Goal: Find specific page/section: Find specific page/section

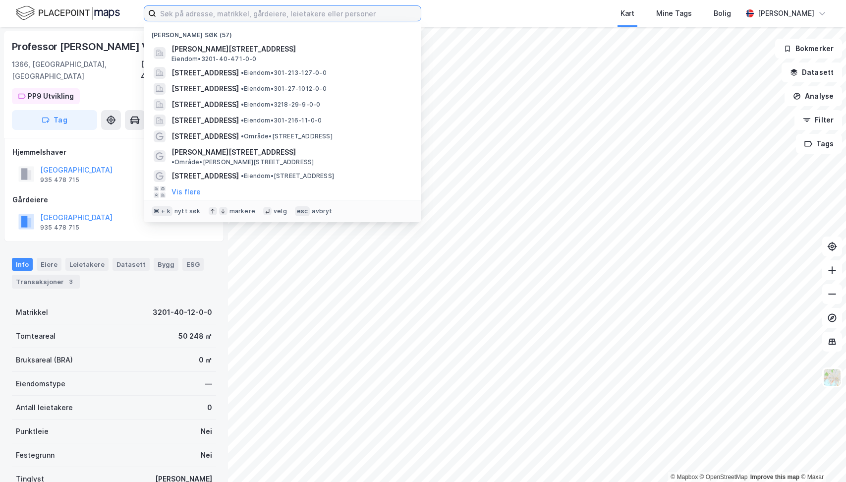
drag, startPoint x: 240, startPoint y: 7, endPoint x: 238, endPoint y: 12, distance: 5.8
click at [240, 7] on input at bounding box center [288, 13] width 265 height 15
type input "d"
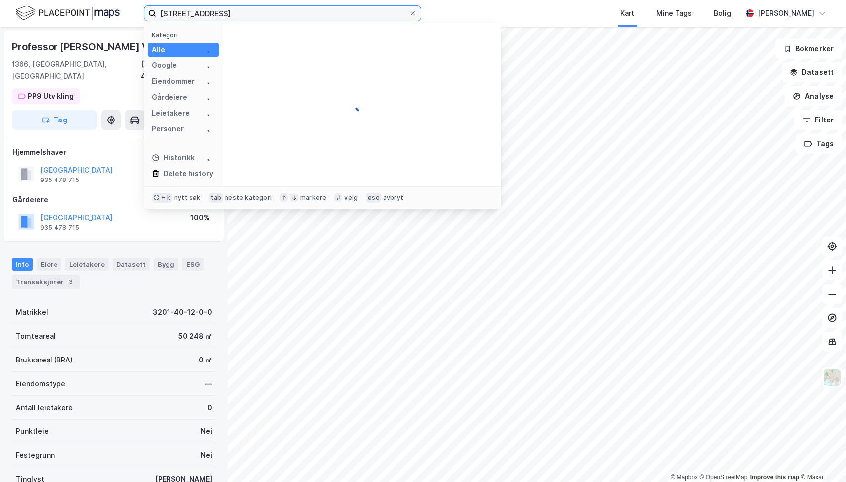
type input "[STREET_ADDRESS]"
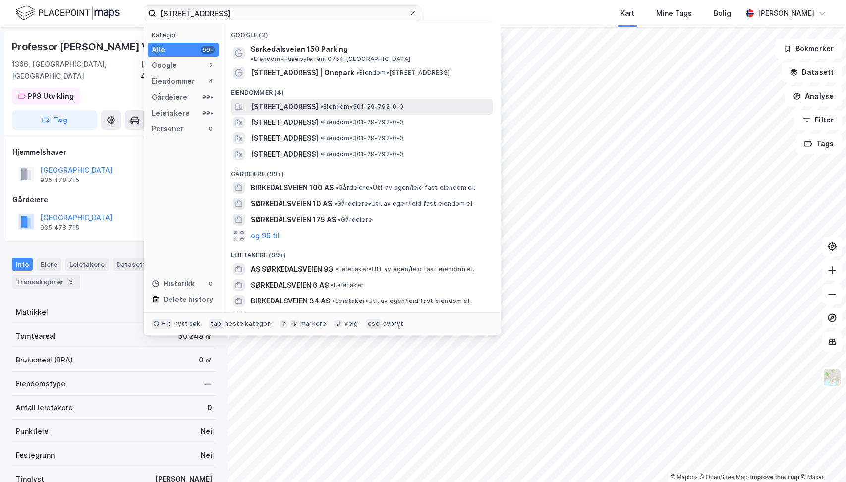
click at [288, 101] on span "[STREET_ADDRESS]" at bounding box center [284, 107] width 67 height 12
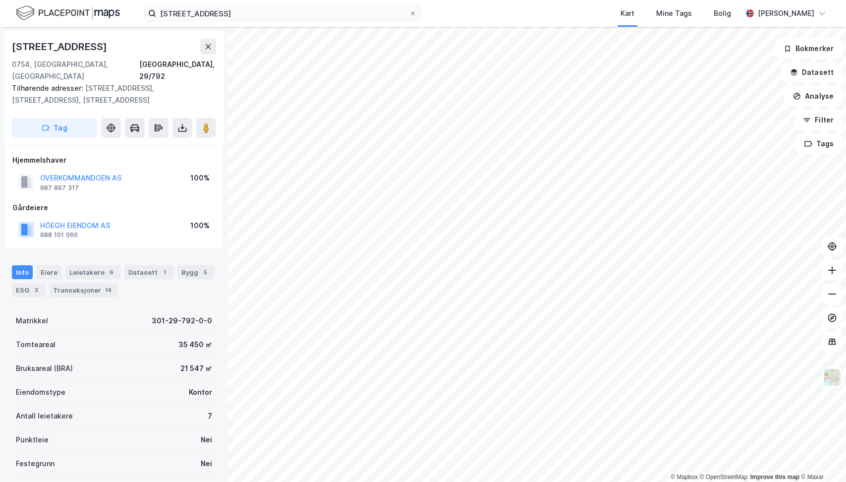
drag, startPoint x: 103, startPoint y: 47, endPoint x: -28, endPoint y: 48, distance: 130.8
click at [0, 48] on html "[STREET_ADDRESS] Kart Mine Tags [PERSON_NAME] © Mapbox © OpenStreetMap Improve …" at bounding box center [423, 241] width 846 height 482
copy div "© Mapbox © OpenStreetMap Improve this map © [STREET_ADDRESS]"
